Goal: Information Seeking & Learning: Find specific fact

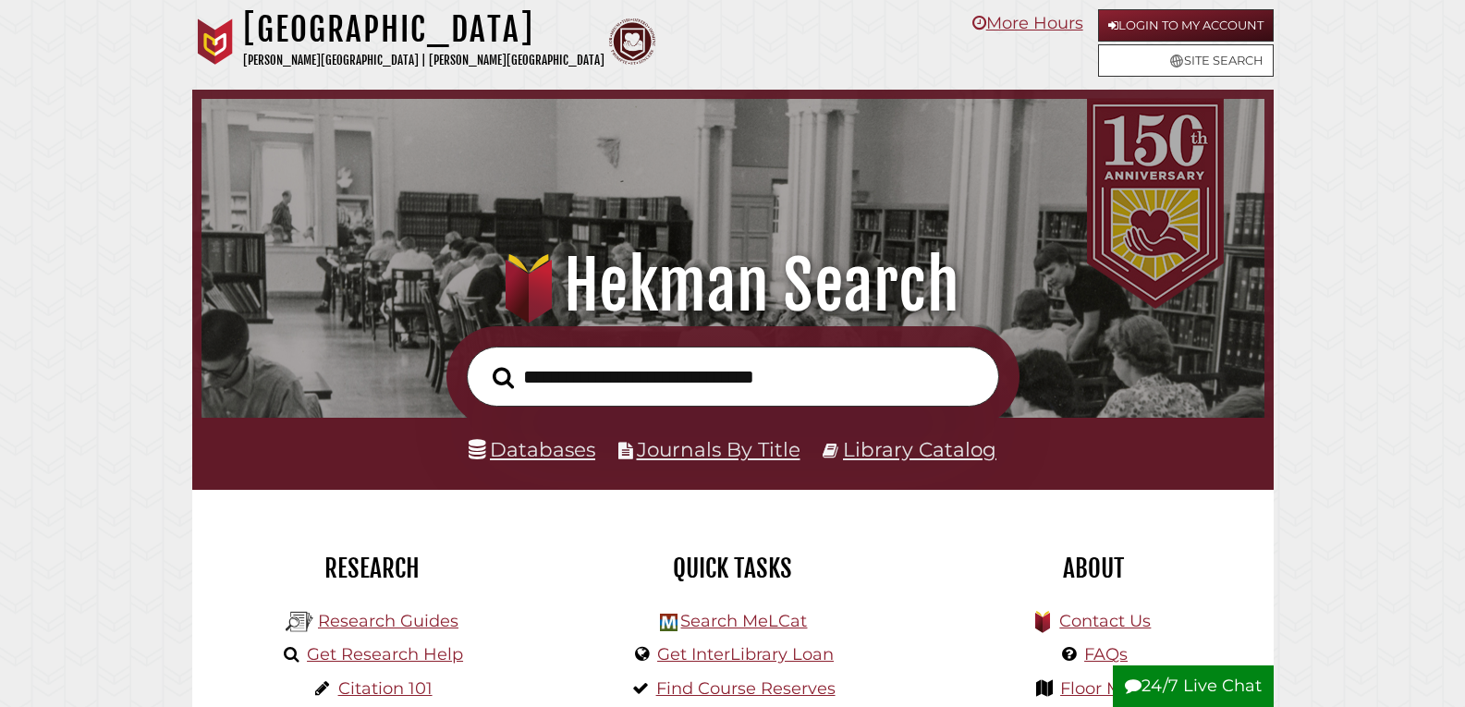
scroll to position [351, 1054]
drag, startPoint x: 753, startPoint y: 377, endPoint x: 757, endPoint y: 366, distance: 11.7
click at [757, 366] on input "text" at bounding box center [733, 377] width 532 height 60
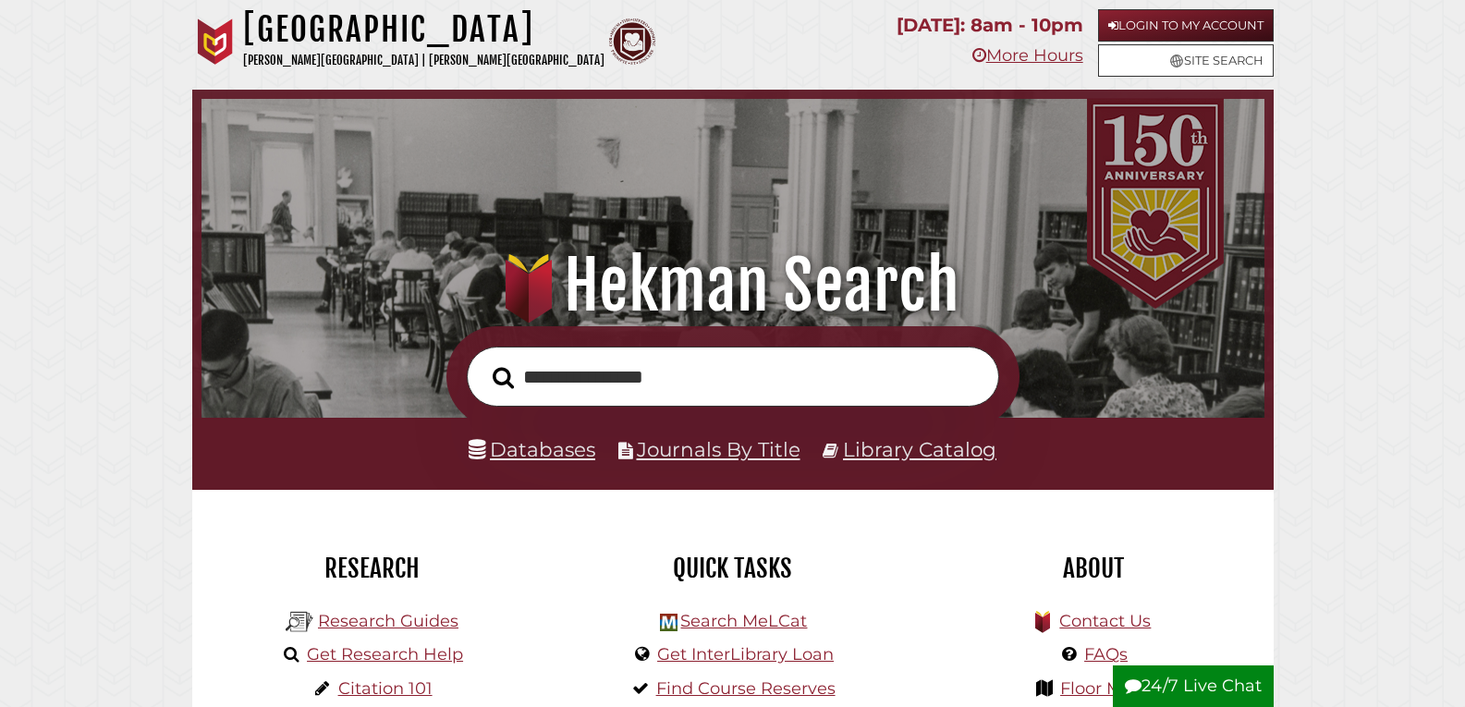
type input "**********"
click at [483, 361] on button "Search" at bounding box center [503, 377] width 40 height 33
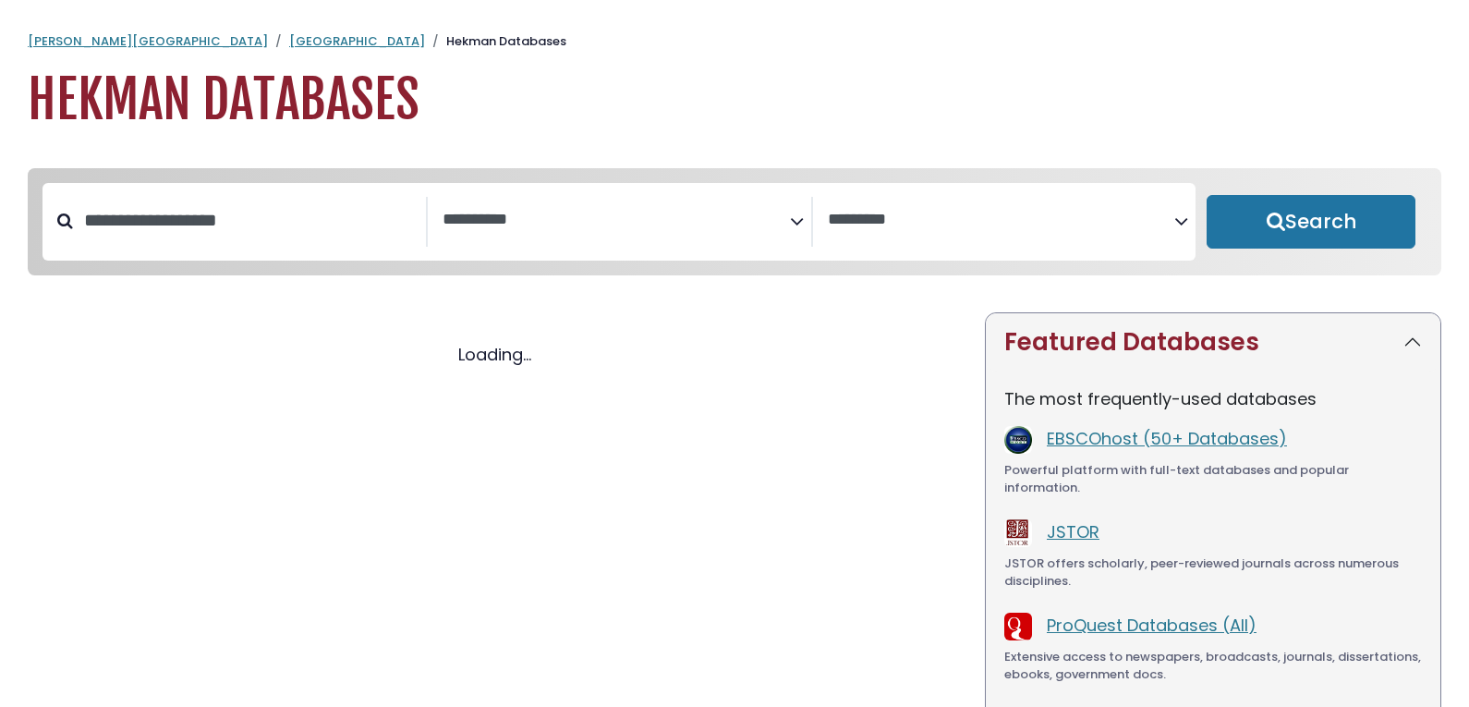
select select "Database Subject Filter"
select select "Database Vendors Filter"
select select "Database Subject Filter"
select select "Database Vendors Filter"
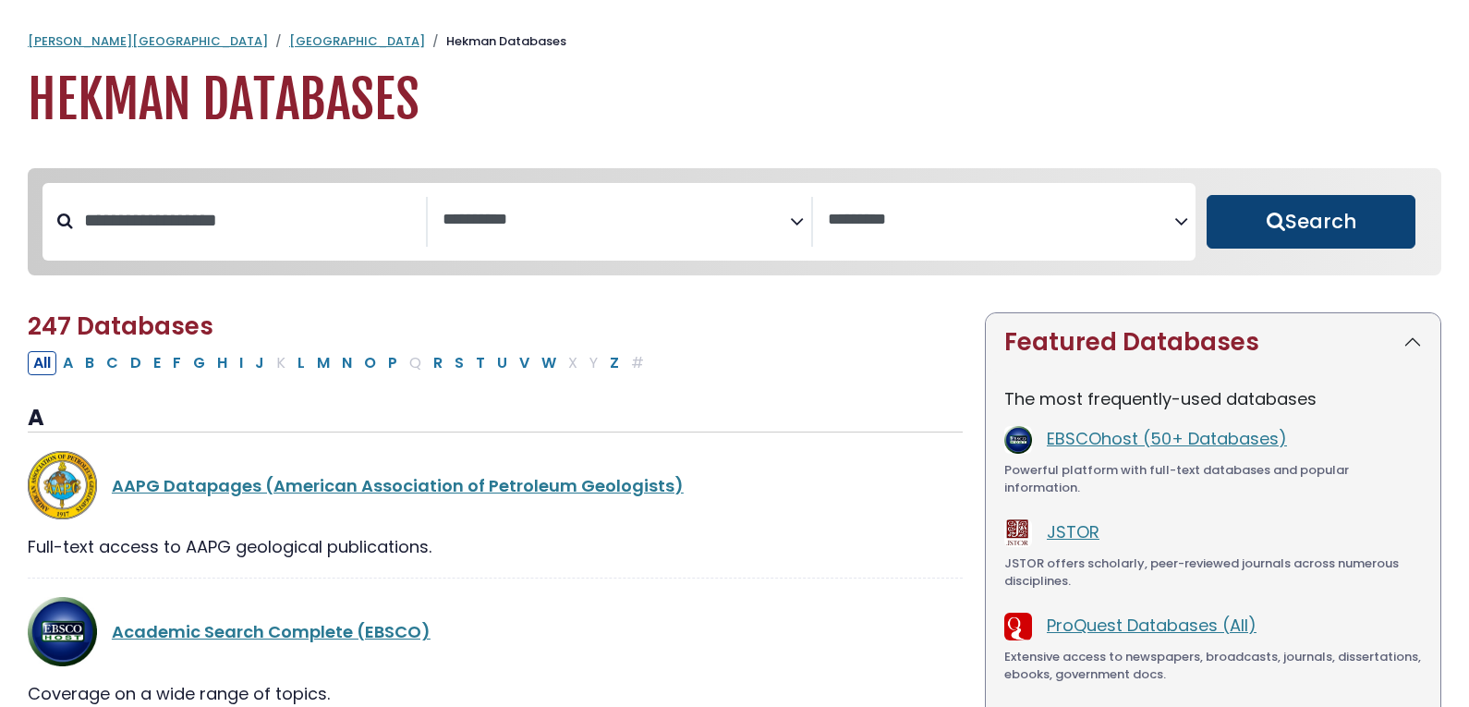
click at [1346, 222] on button "Search" at bounding box center [1311, 222] width 209 height 54
select select "Database Subject Filter"
select select "Database Vendors Filter"
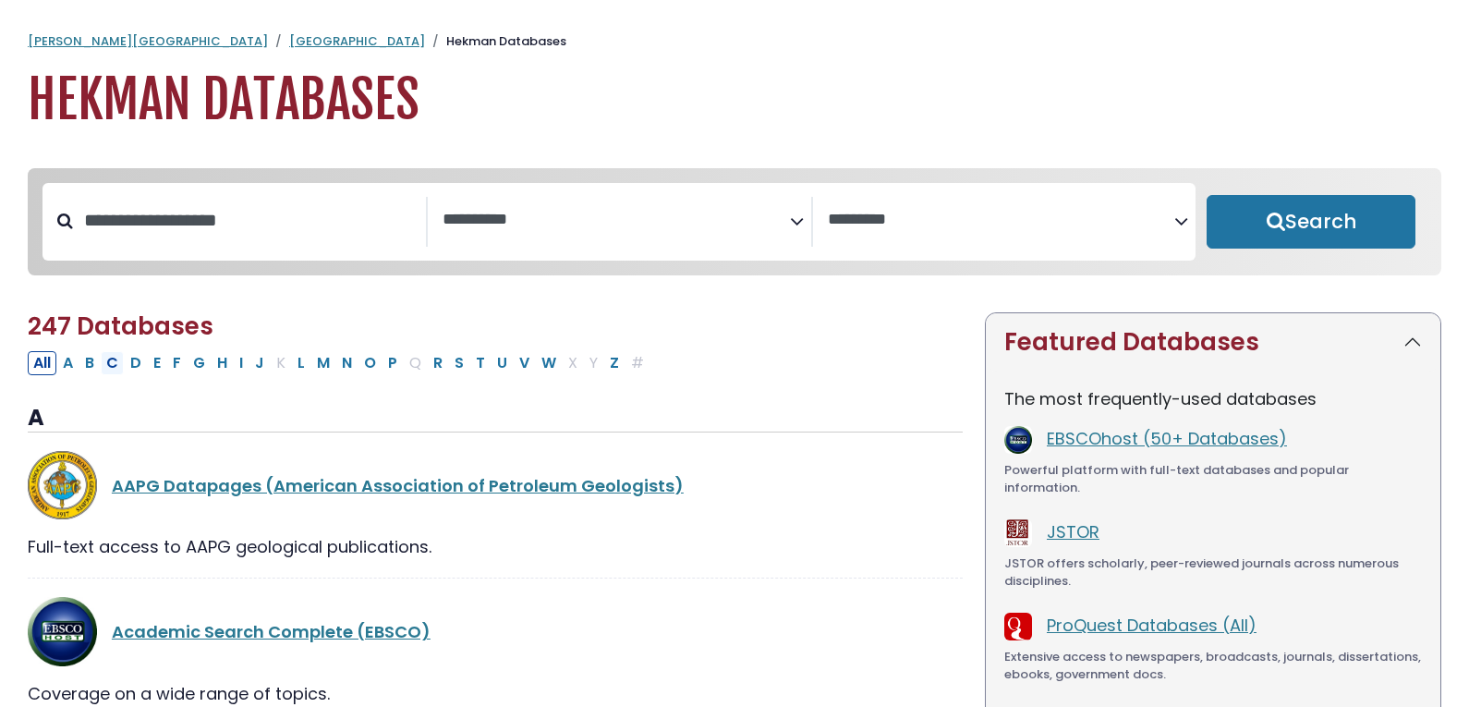
click at [108, 366] on button "C" at bounding box center [112, 363] width 23 height 24
select select "Database Subject Filter"
select select "Database Vendors Filter"
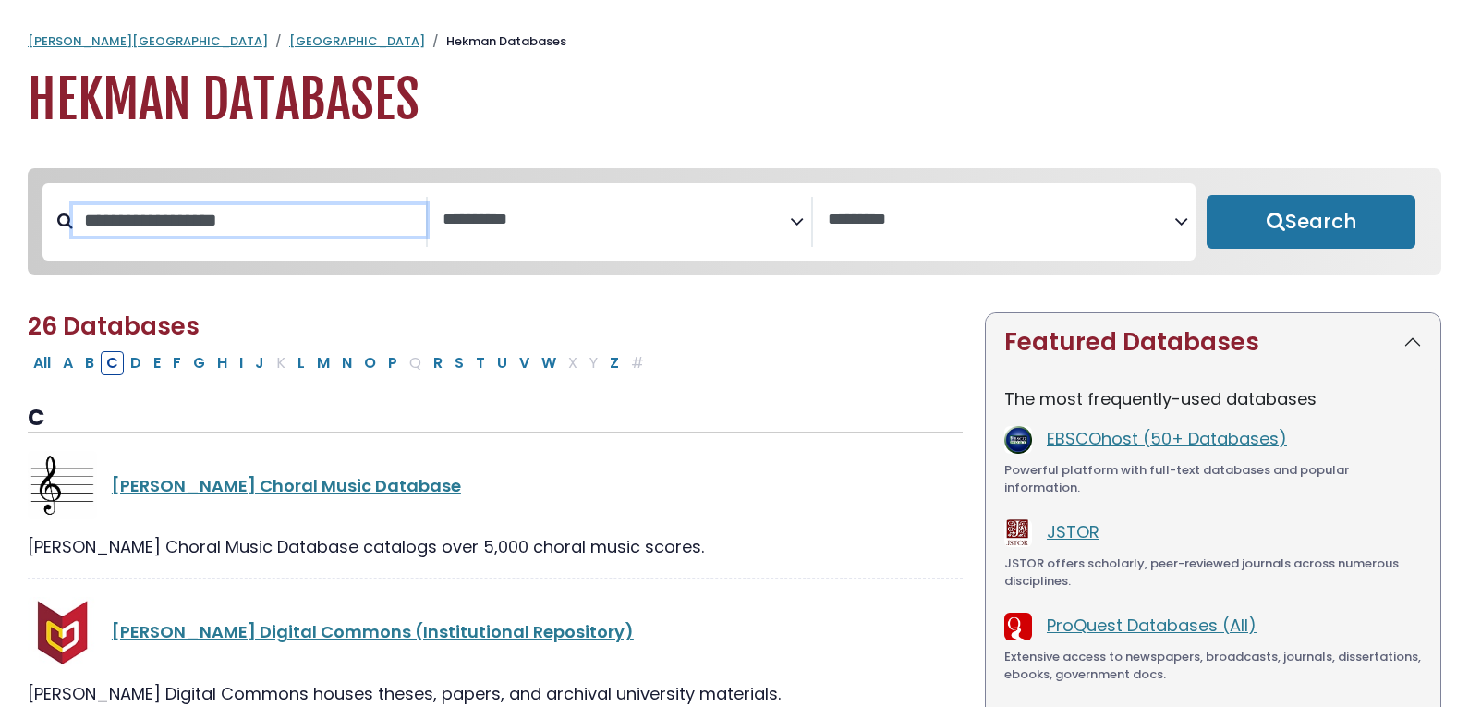
click at [264, 225] on input "Search database by title or keyword" at bounding box center [249, 220] width 353 height 30
type input "******"
click at [1207, 195] on button "Search" at bounding box center [1311, 222] width 209 height 54
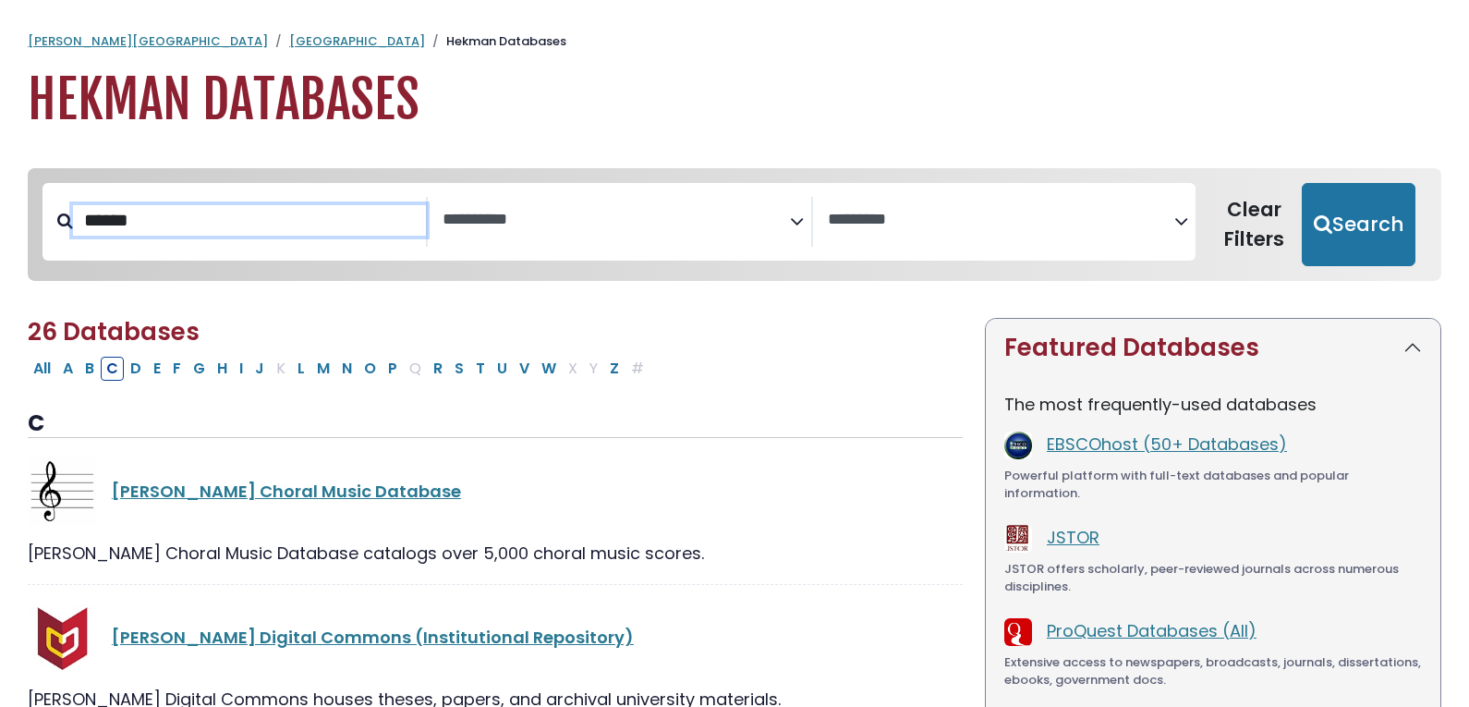
select select "Database Subject Filter"
select select "Database Vendors Filter"
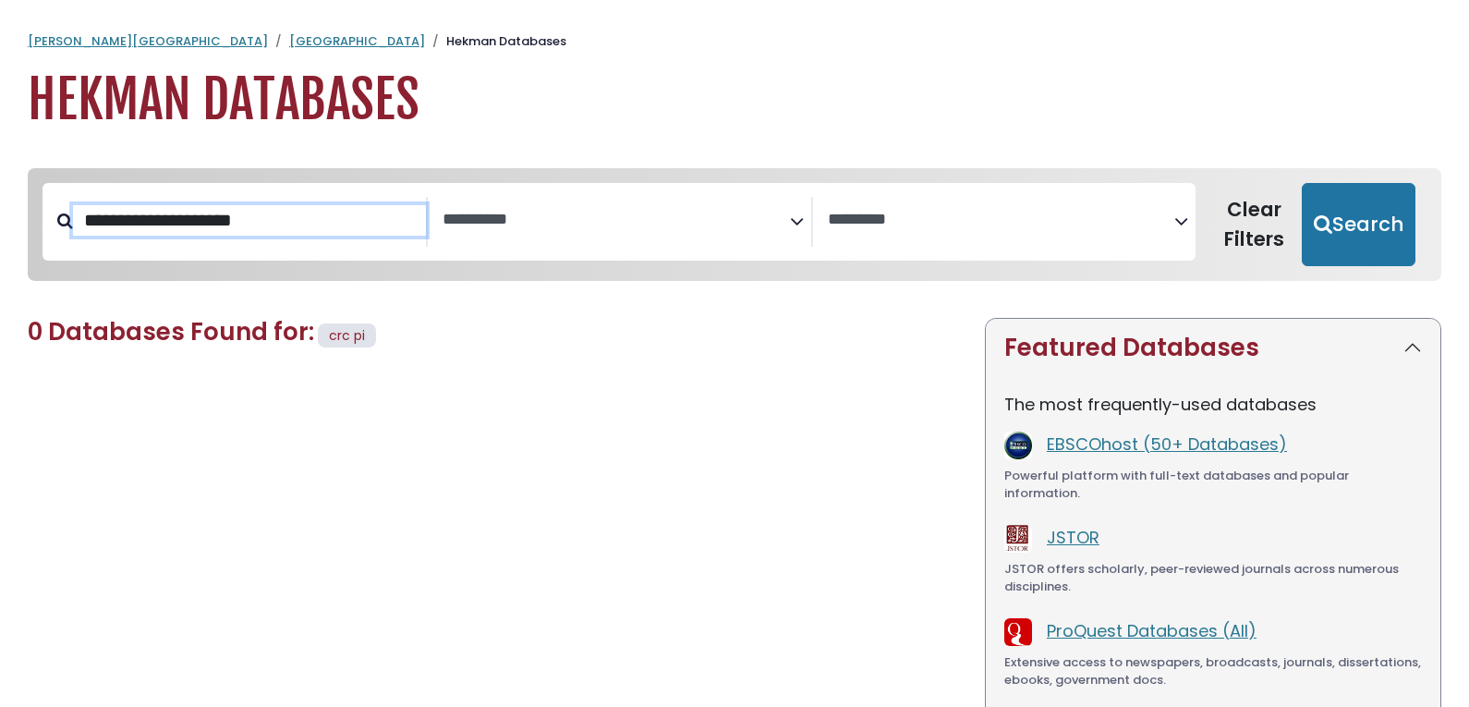
type input "**********"
click at [1302, 183] on button "Search" at bounding box center [1359, 224] width 114 height 83
select select "Database Subject Filter"
select select "Database Vendors Filter"
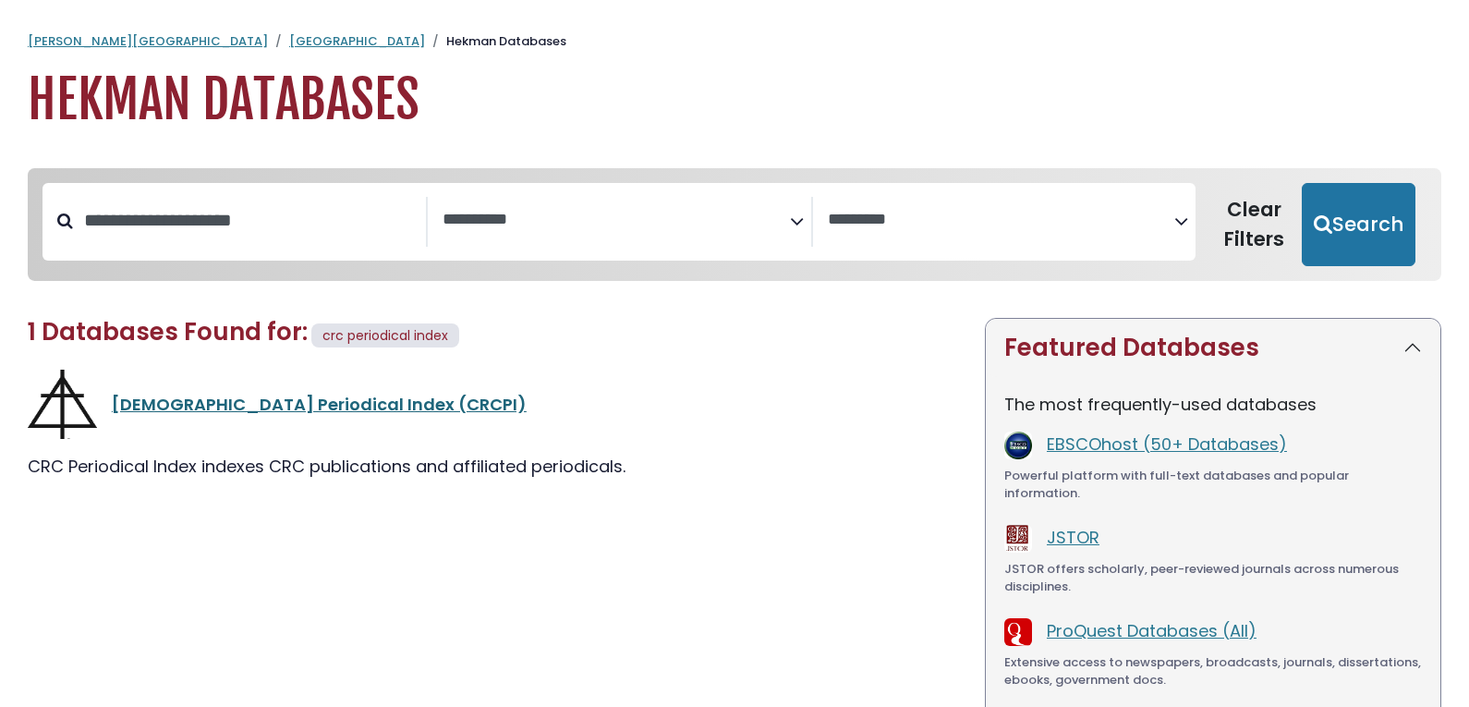
click at [349, 399] on link "Christian Reformed Church Periodical Index (CRCPI)" at bounding box center [319, 404] width 415 height 23
select select "Database Subject Filter"
select select "Database Vendors Filter"
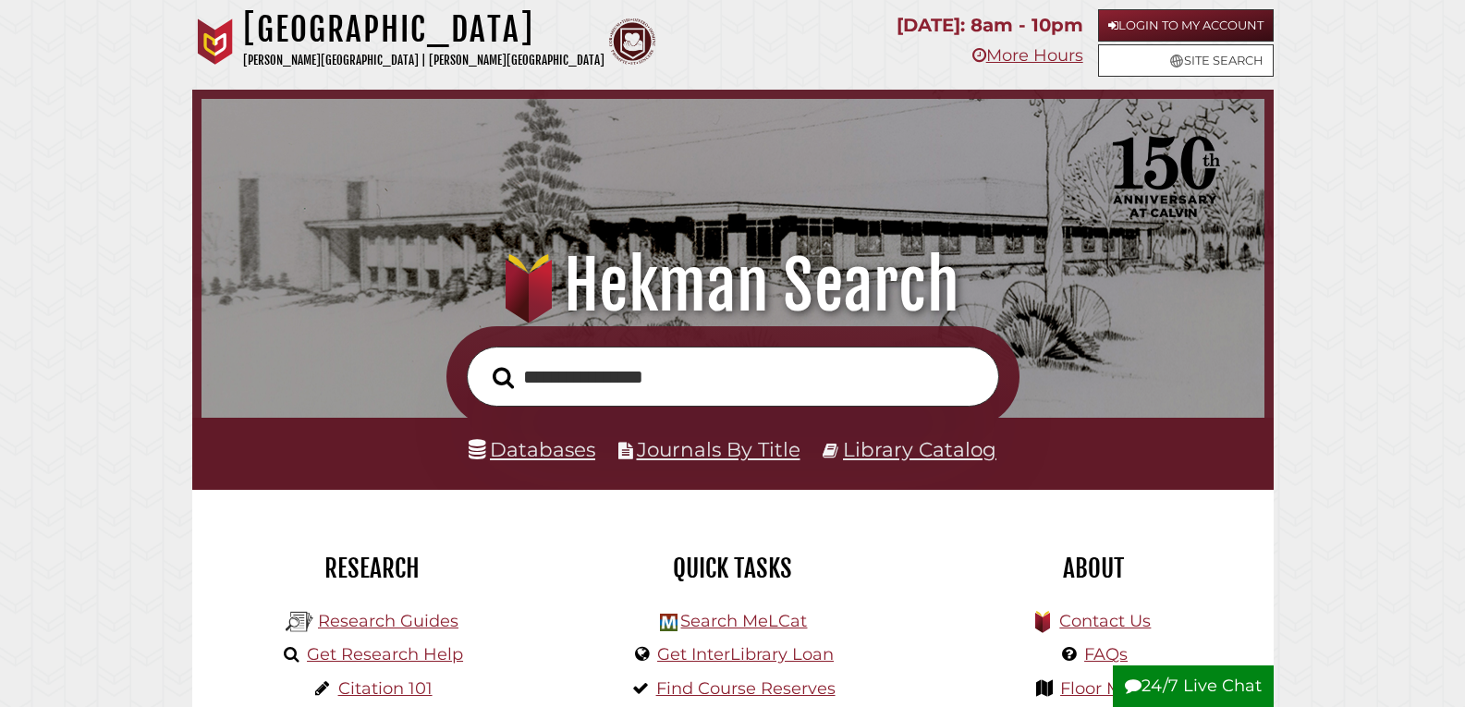
scroll to position [92, 0]
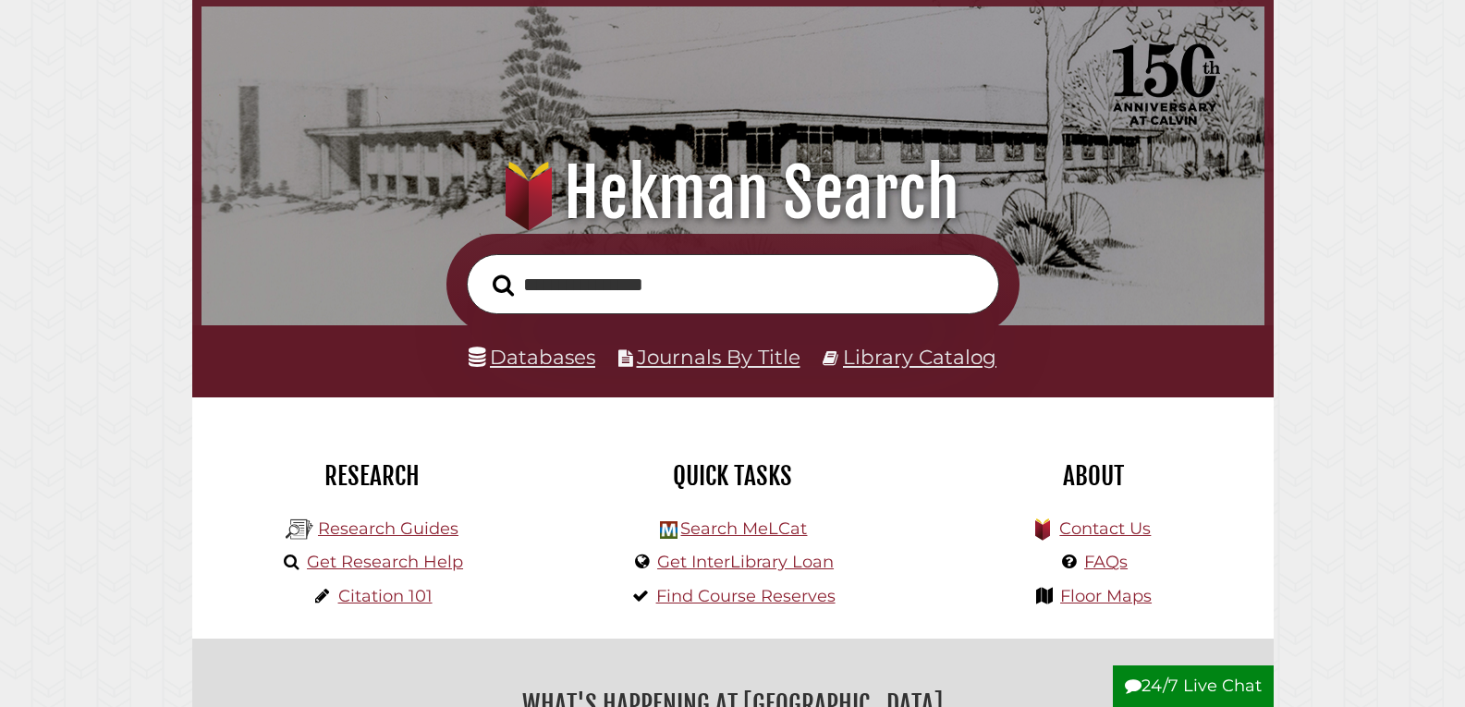
drag, startPoint x: 742, startPoint y: 277, endPoint x: 372, endPoint y: 241, distance: 372.3
click at [372, 241] on div "**********" at bounding box center [732, 284] width 1081 height 101
click at [483, 269] on button "Search" at bounding box center [503, 285] width 40 height 33
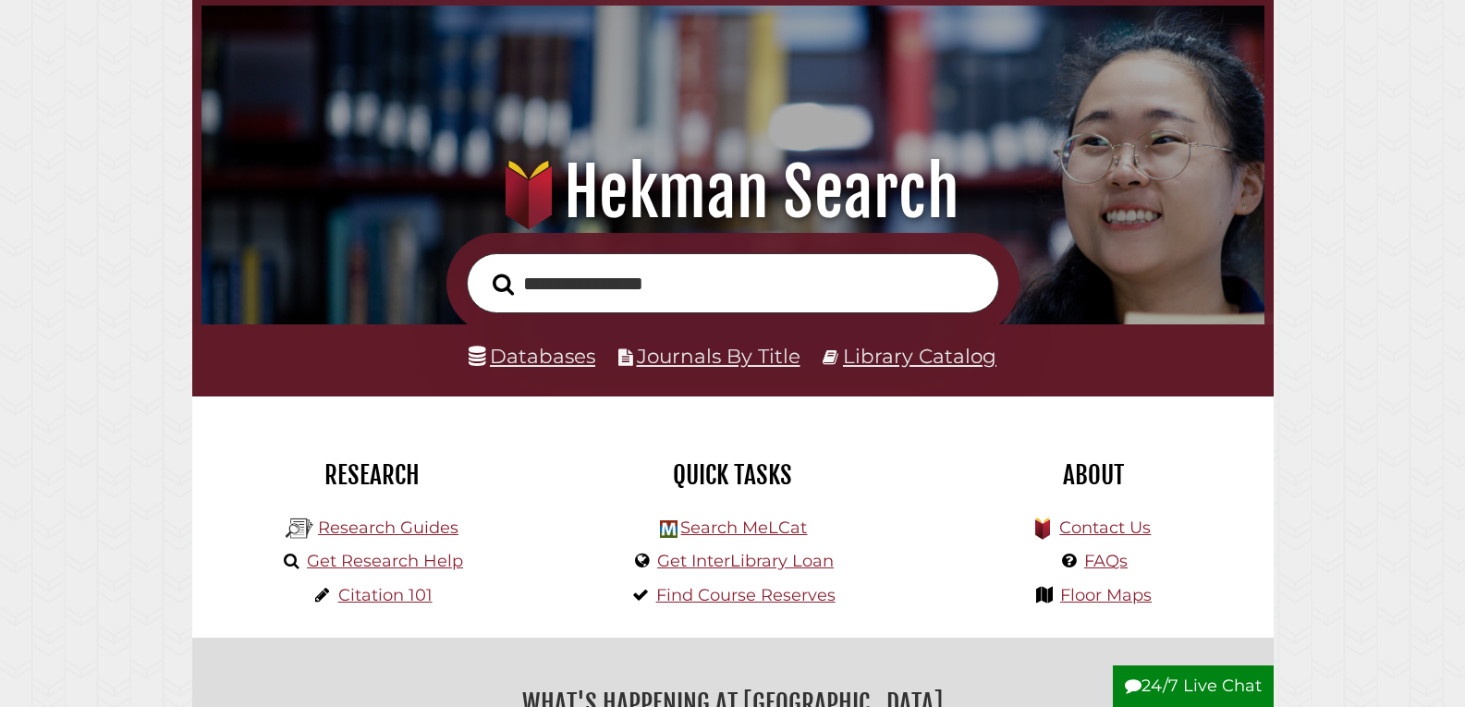
scroll to position [351, 1054]
click at [566, 348] on link "Databases" at bounding box center [532, 356] width 127 height 24
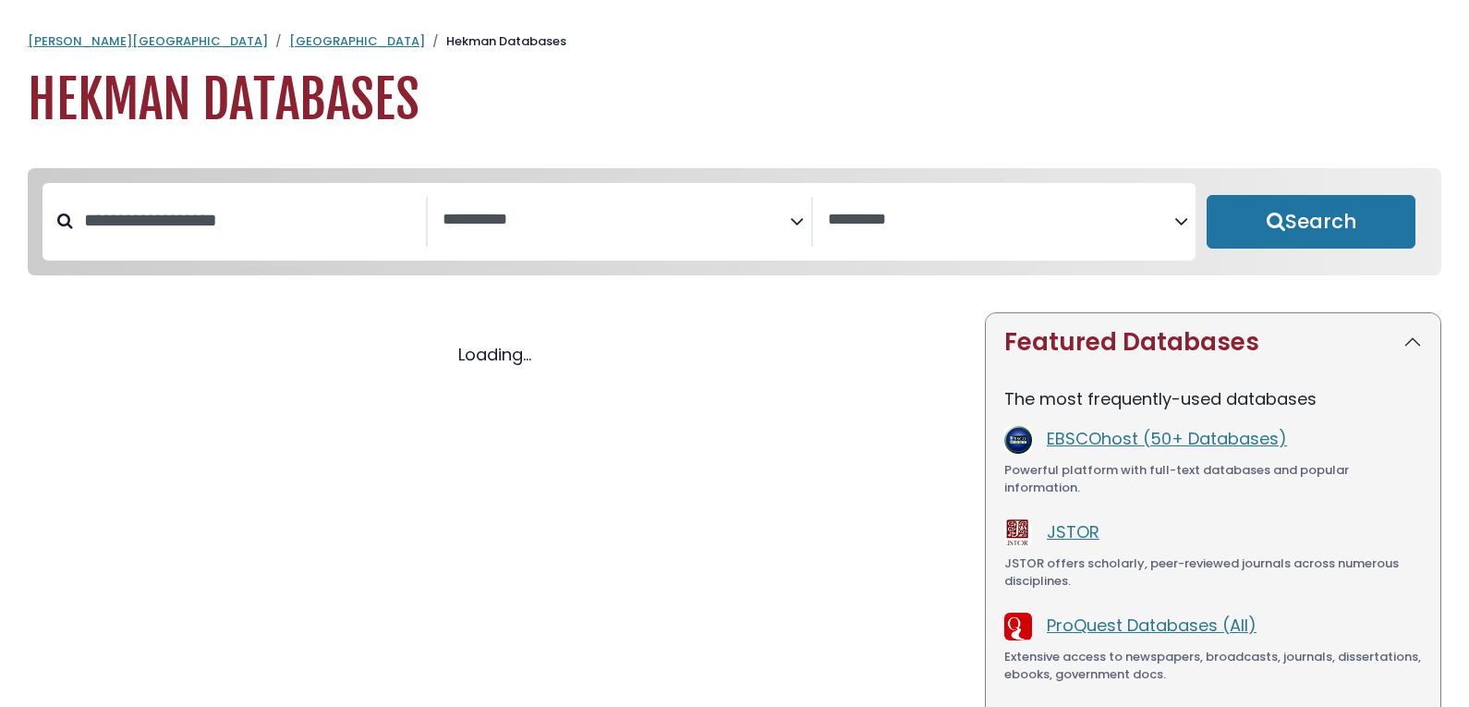
select select "Database Subject Filter"
select select "Database Vendors Filter"
select select "Database Subject Filter"
select select "Database Vendors Filter"
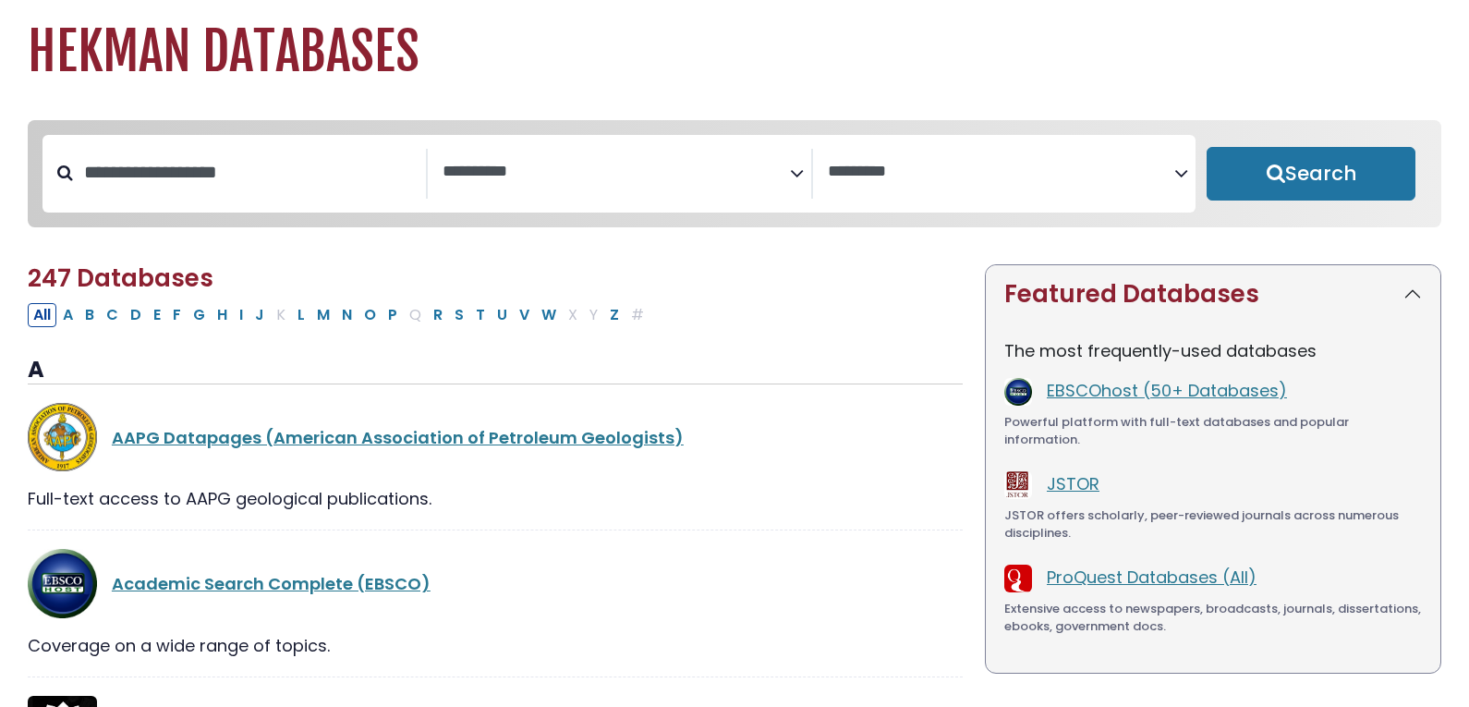
scroll to position [92, 0]
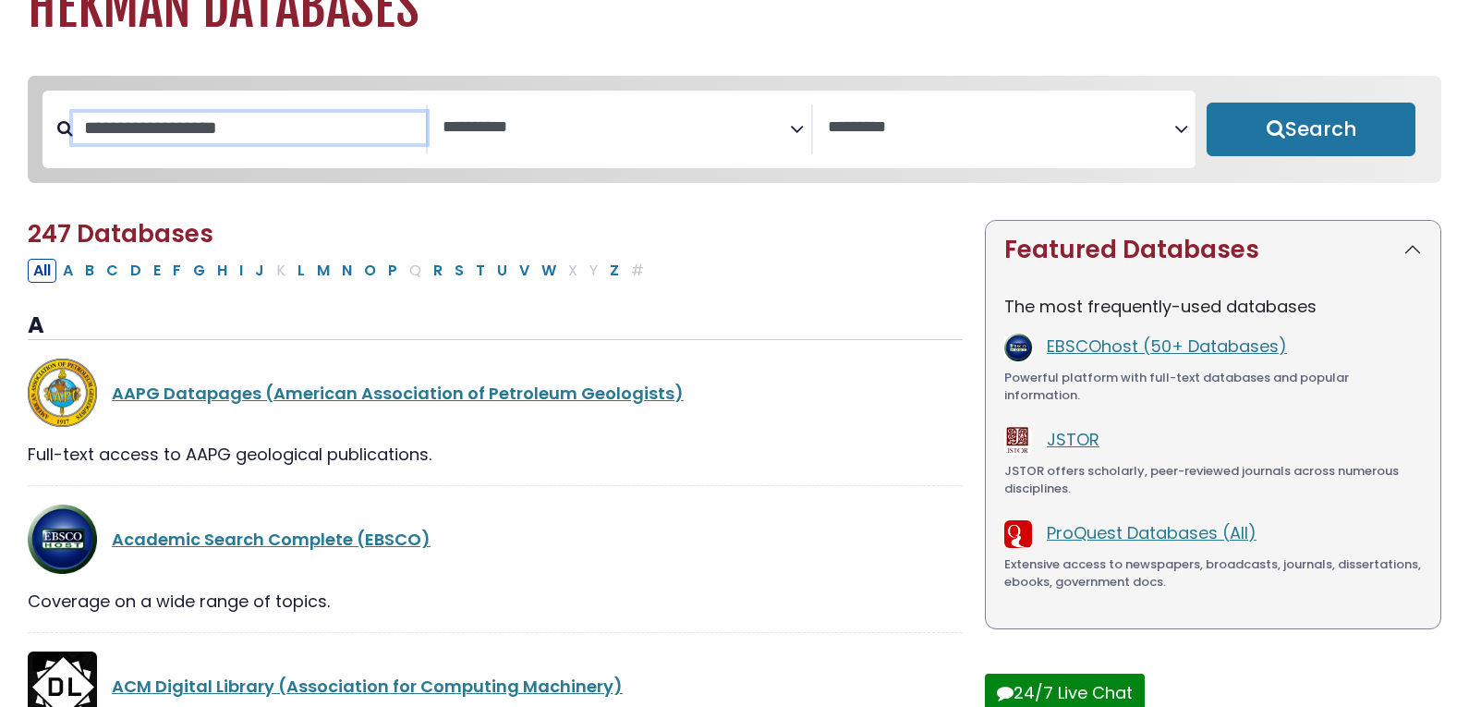
click at [193, 133] on input "Search database by title or keyword" at bounding box center [249, 128] width 353 height 30
type input "**********"
click at [1207, 103] on button "Search" at bounding box center [1311, 130] width 209 height 54
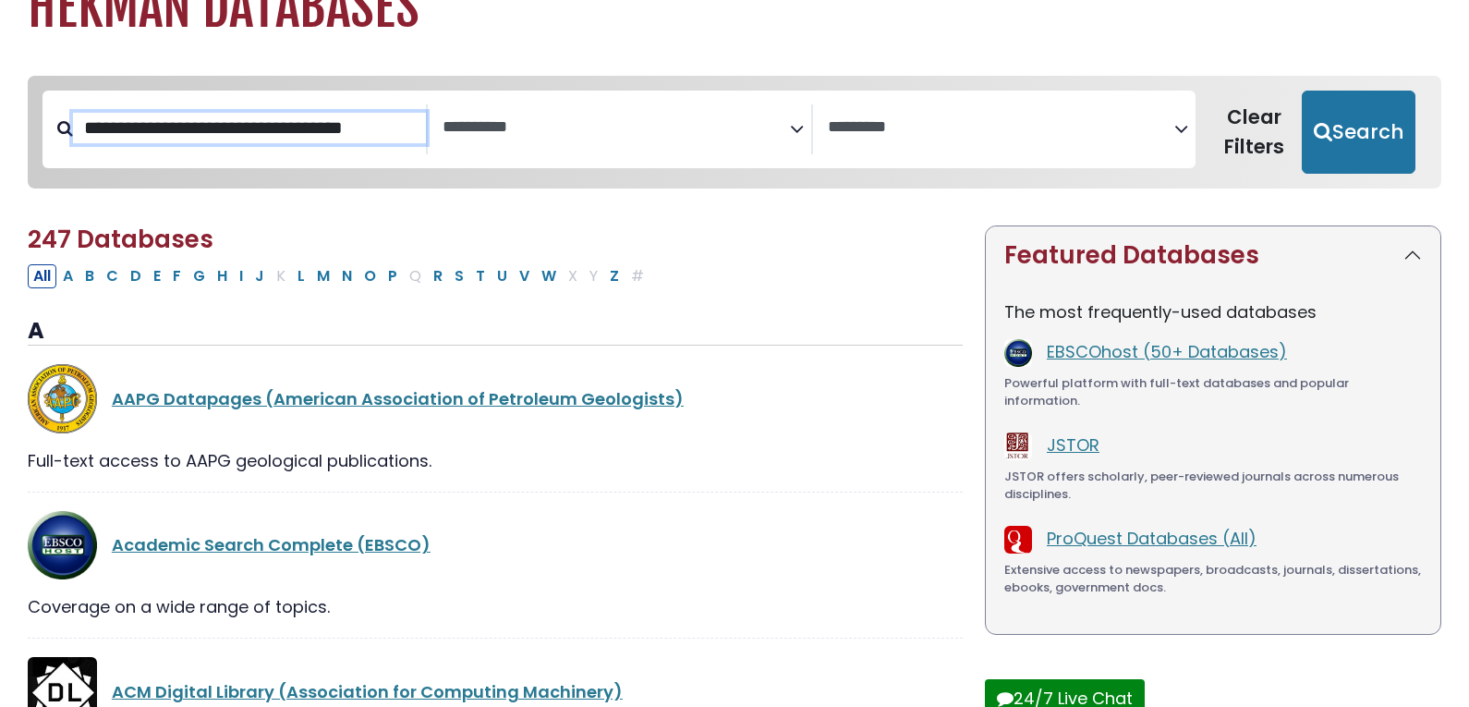
select select "Database Subject Filter"
select select "Database Vendors Filter"
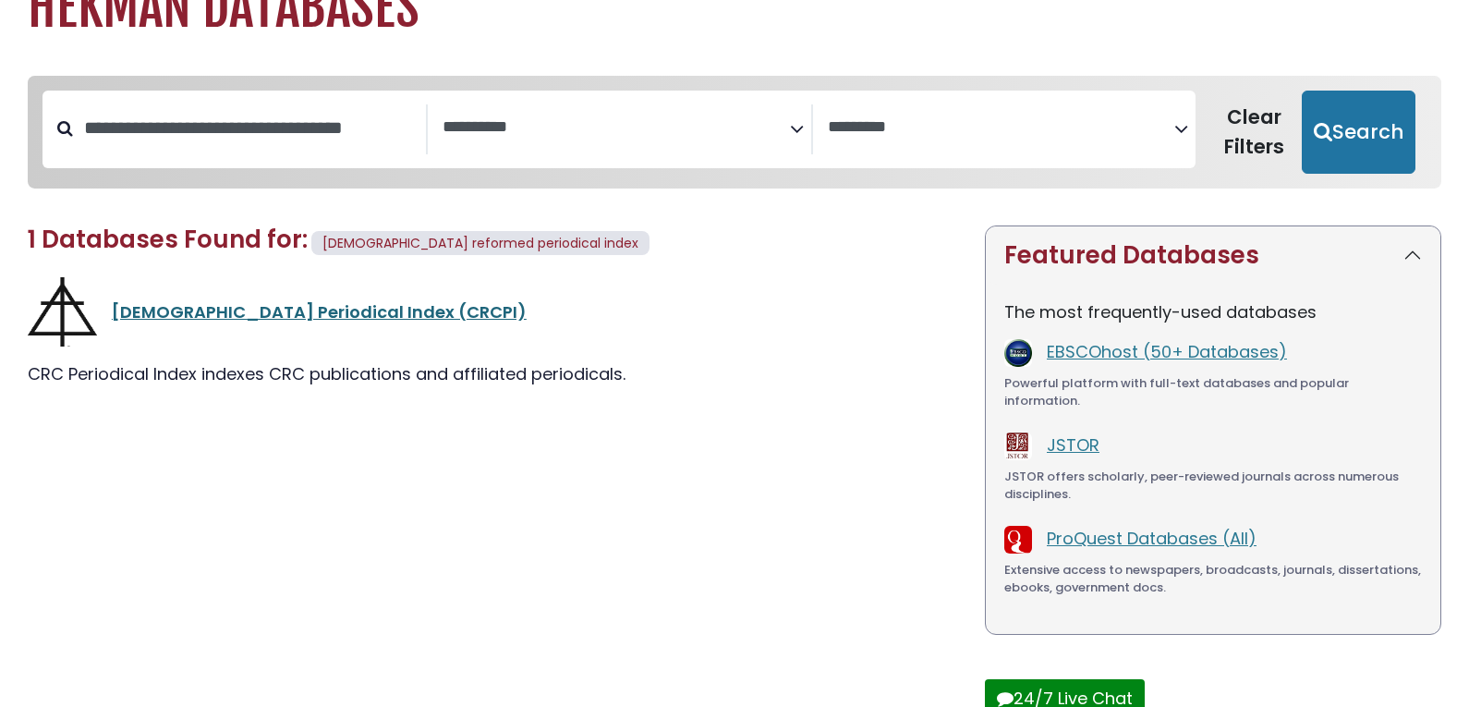
click at [358, 313] on link "Christian Reformed Church Periodical Index (CRCPI)" at bounding box center [319, 311] width 415 height 23
